Goal: Task Accomplishment & Management: Complete application form

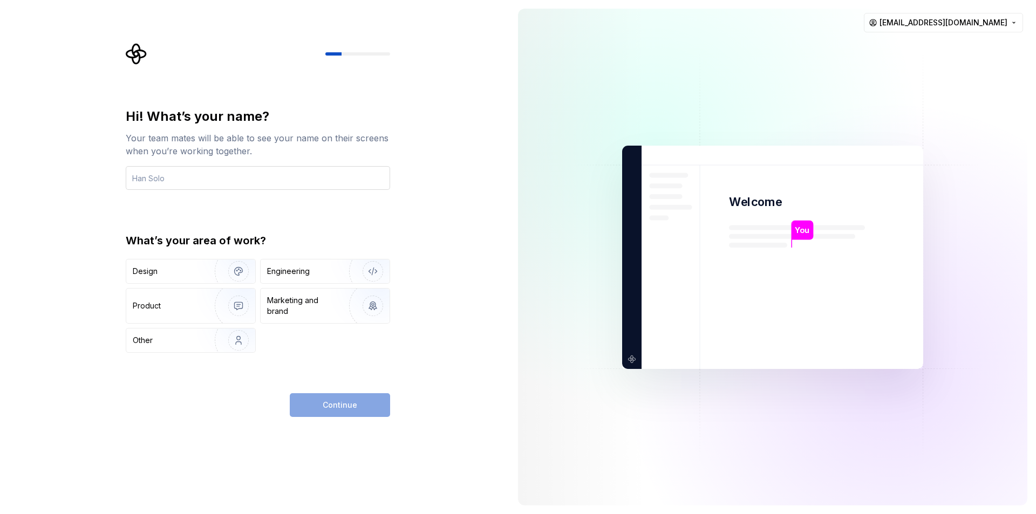
click at [218, 183] on input "text" at bounding box center [258, 178] width 264 height 24
click at [315, 180] on input "text" at bounding box center [258, 178] width 264 height 24
